Goal: Find specific page/section: Find specific page/section

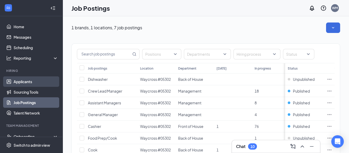
click at [26, 80] on link "Applicants" at bounding box center [36, 81] width 45 height 10
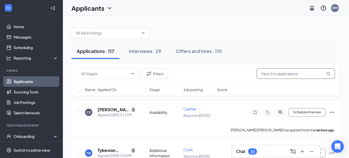
click at [283, 76] on input "text" at bounding box center [296, 73] width 78 height 10
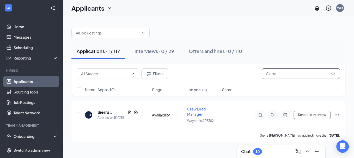
type input "Sierra"
